Goal: Use online tool/utility: Use online tool/utility

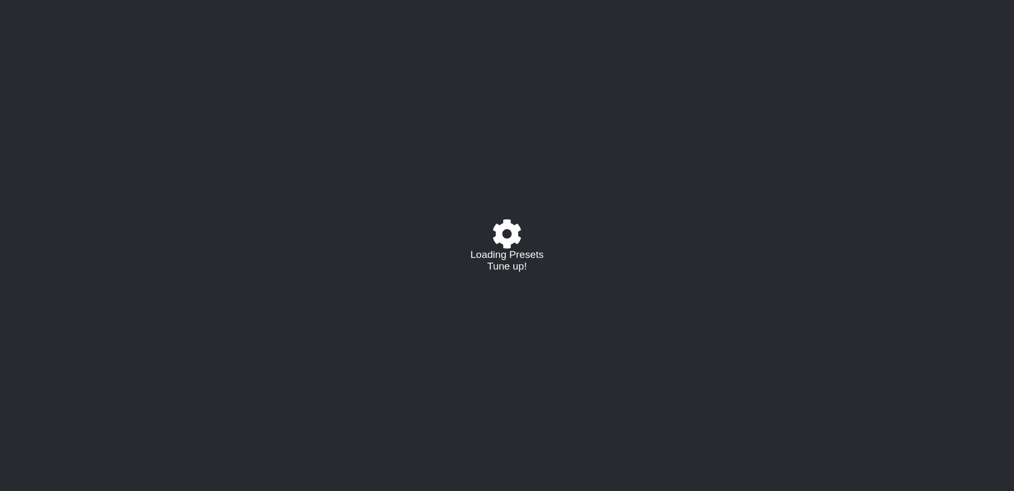
select select "/023177548424"
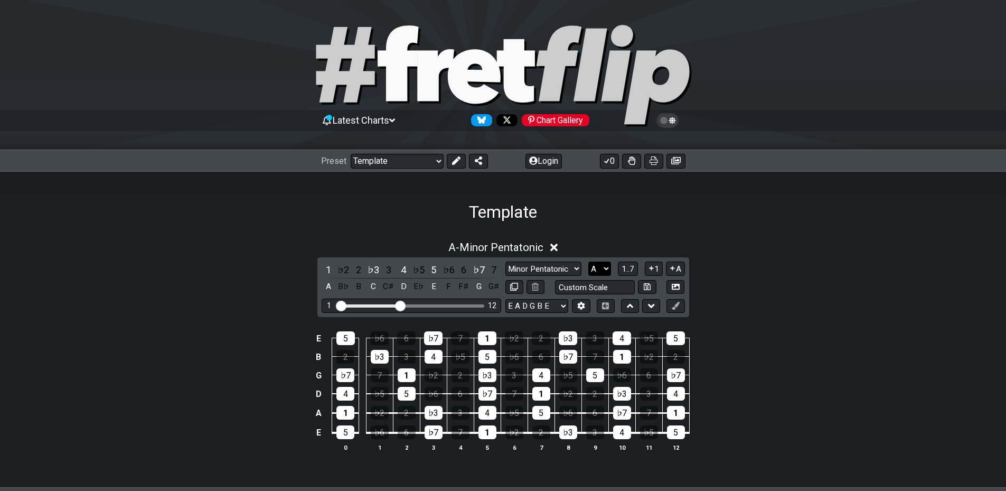
click at [603, 268] on select "A♭ A A♯ B♭ B C C♯ D♭ D D♯ E♭ E F F♯ G♭ G G♯" at bounding box center [599, 268] width 23 height 14
select select "D"
click at [588, 261] on select "A♭ A A♯ B♭ B C C♯ D♭ D D♯ E♭ E F F♯ G♭ G G♯" at bounding box center [599, 268] width 23 height 14
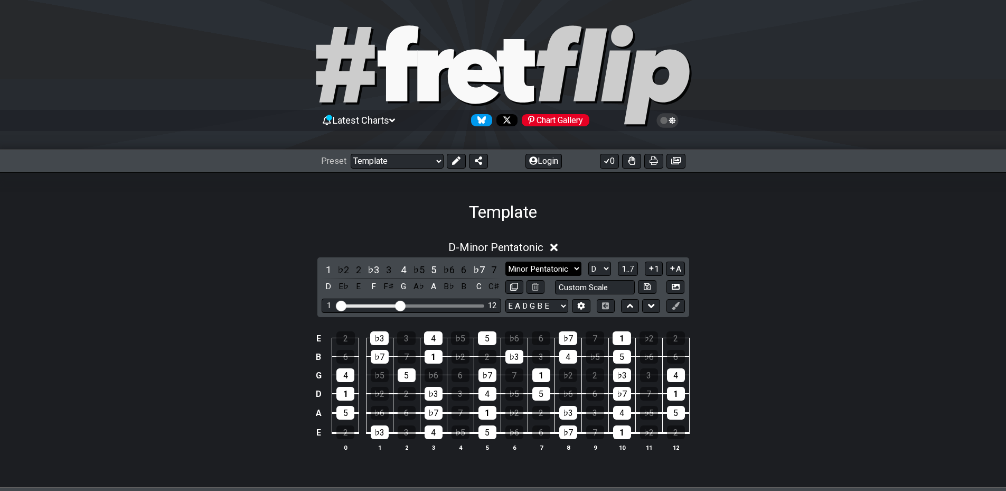
click at [552, 269] on select "Minor Pentatonic Major 3rds Minor Pentatonic Major Pentatonic Minor Blues Major…" at bounding box center [543, 268] width 76 height 14
select select "Major Pentatonic"
click at [505, 261] on select "Minor Pentatonic Major 3rds Minor Pentatonic Major Pentatonic Minor Blues Major…" at bounding box center [543, 268] width 76 height 14
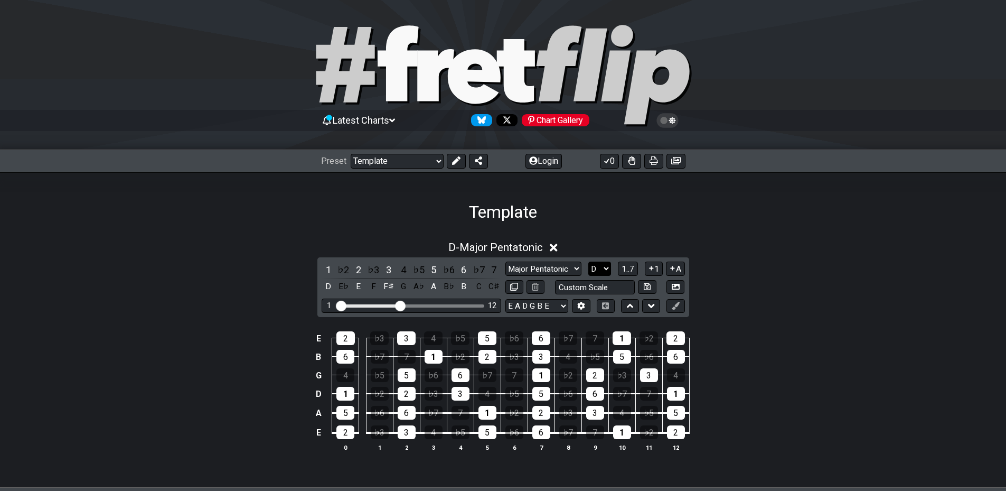
click at [611, 271] on select "A♭ A A♯ B♭ B C C♯ D♭ D D♯ E♭ E F F♯ G♭ G G♯" at bounding box center [599, 268] width 23 height 14
select select "A"
click at [588, 261] on select "A♭ A A♯ B♭ B C C♯ D♭ D D♯ E♭ E F F♯ G♭ G G♯" at bounding box center [599, 268] width 23 height 14
